Goal: Transaction & Acquisition: Obtain resource

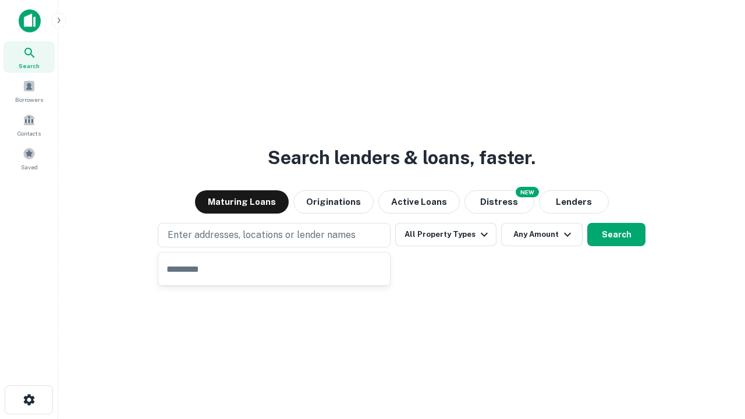
type input "**********"
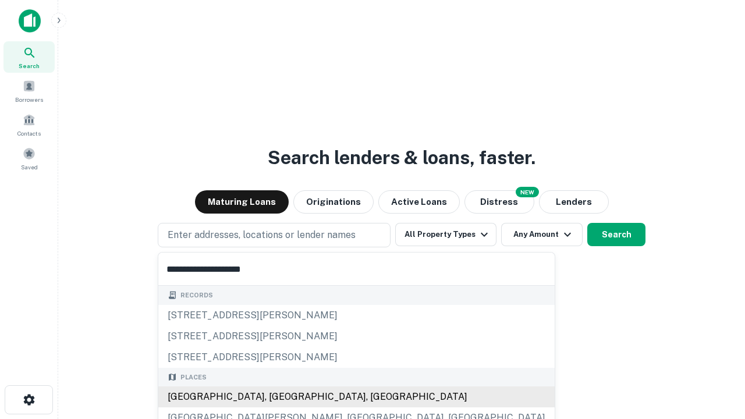
click at [278, 397] on div "Santa Monica, CA, USA" at bounding box center [356, 396] width 396 height 21
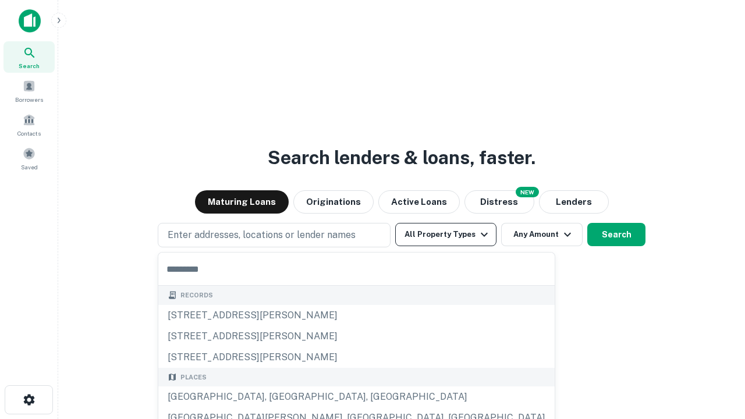
click at [446, 235] on button "All Property Types" at bounding box center [445, 234] width 101 height 23
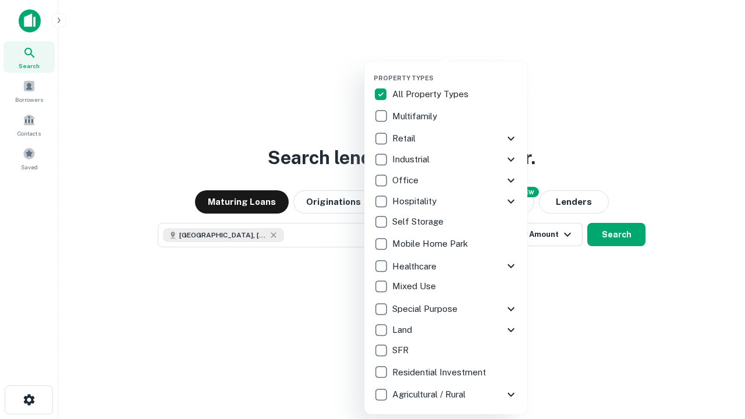
click at [455, 70] on button "button" at bounding box center [455, 70] width 163 height 1
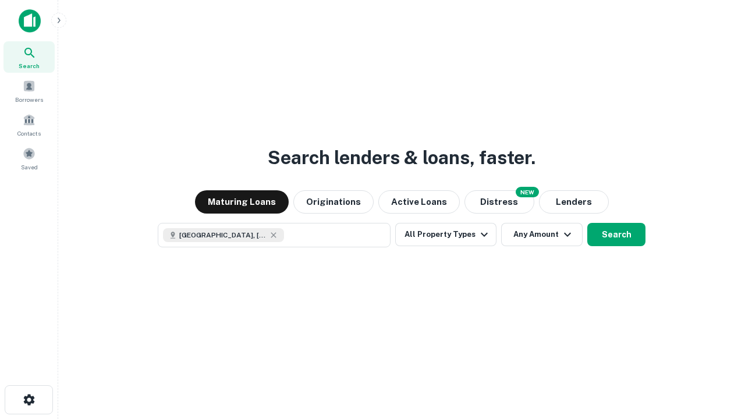
scroll to position [19, 0]
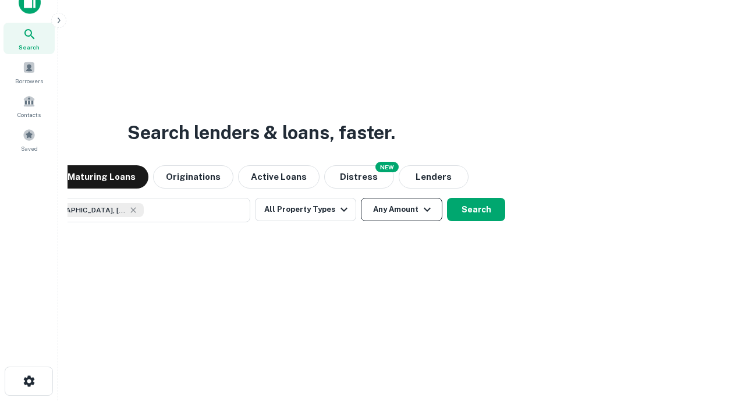
click at [361, 198] on button "Any Amount" at bounding box center [401, 209] width 81 height 23
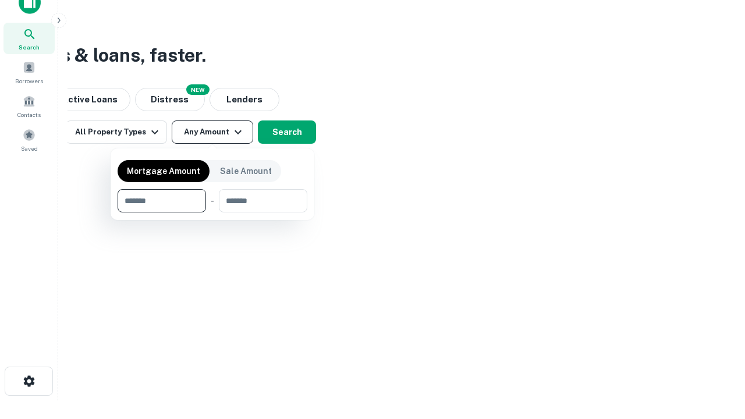
type input "*******"
click at [212, 212] on button "button" at bounding box center [213, 212] width 190 height 1
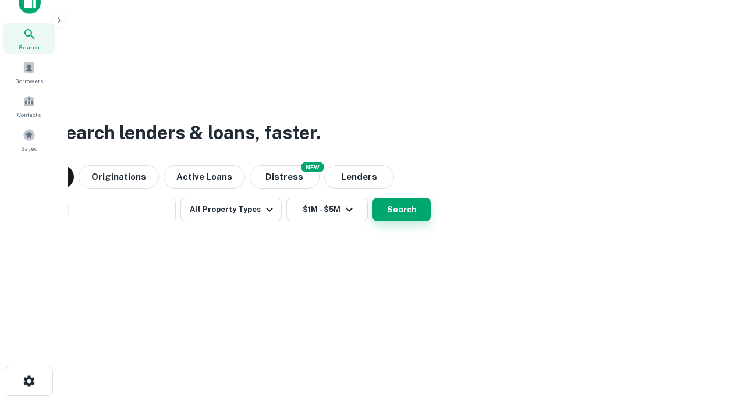
click at [372, 198] on button "Search" at bounding box center [401, 209] width 58 height 23
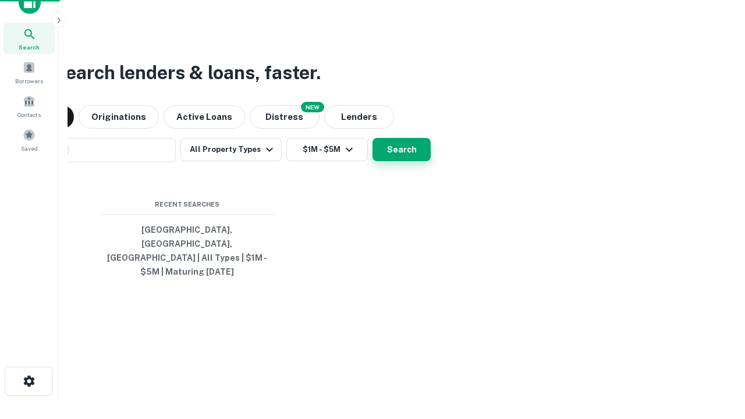
scroll to position [38, 329]
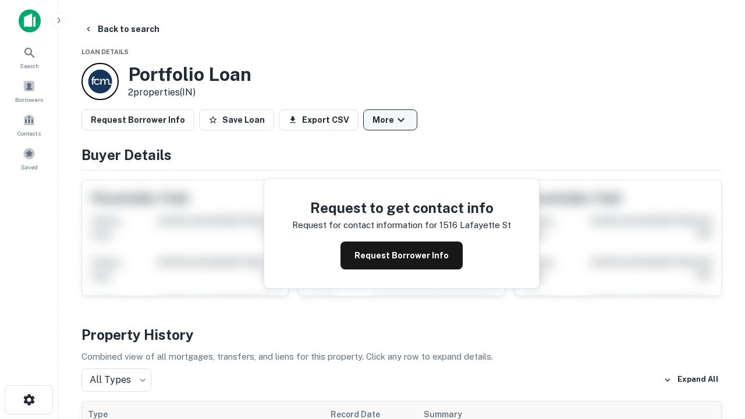
click at [390, 120] on button "More" at bounding box center [390, 119] width 54 height 21
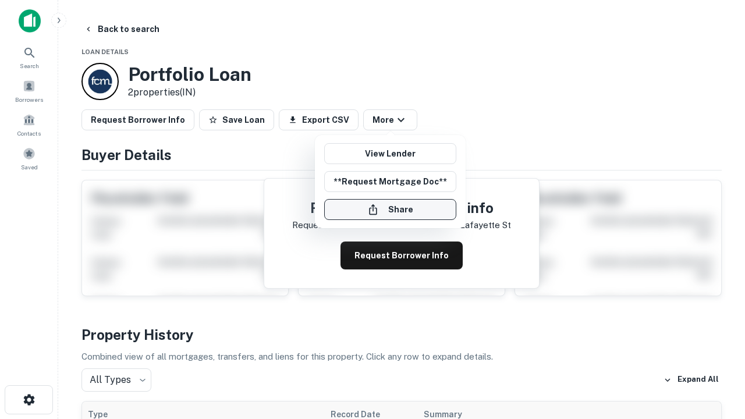
click at [390, 209] on button "Share" at bounding box center [390, 209] width 132 height 21
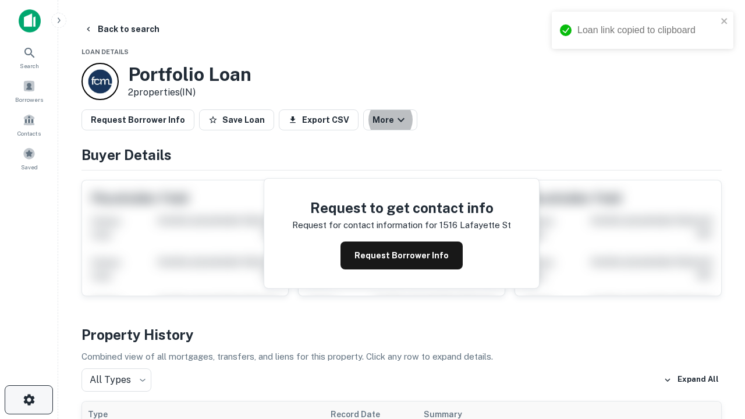
click at [29, 400] on icon "button" at bounding box center [29, 400] width 14 height 14
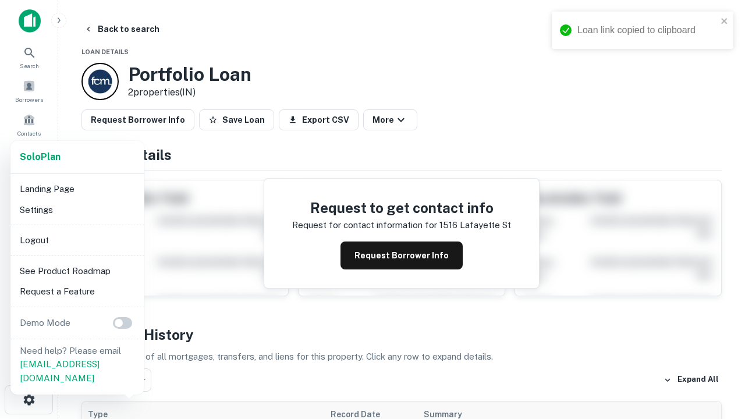
click at [77, 240] on li "Logout" at bounding box center [77, 240] width 125 height 21
